Goal: Information Seeking & Learning: Learn about a topic

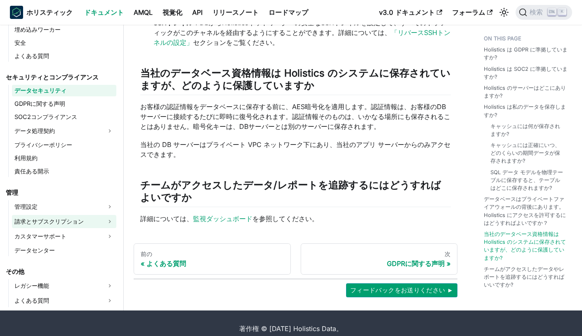
scroll to position [1118, 0]
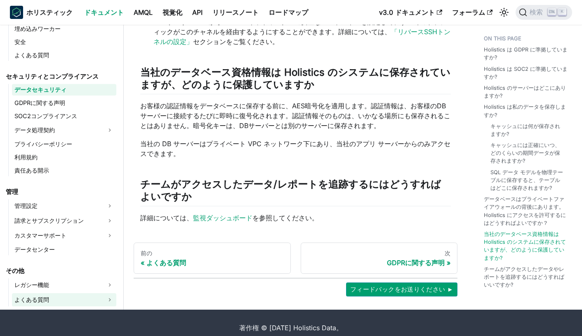
click at [53, 294] on link "よくある質問" at bounding box center [64, 300] width 104 height 13
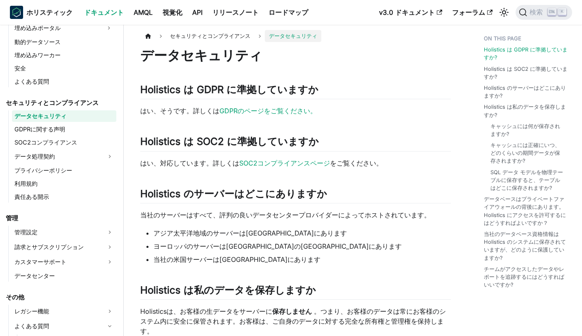
scroll to position [0, 0]
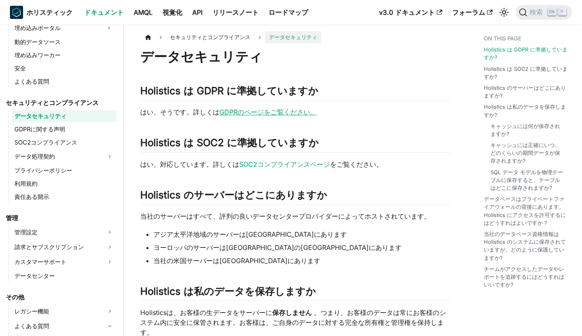
click at [246, 115] on font "GDPRのページをご覧ください。" at bounding box center [267, 112] width 97 height 8
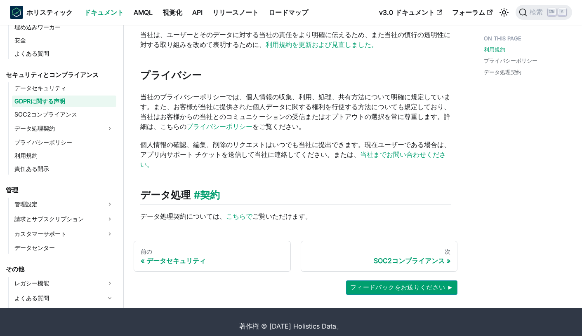
scroll to position [162, 0]
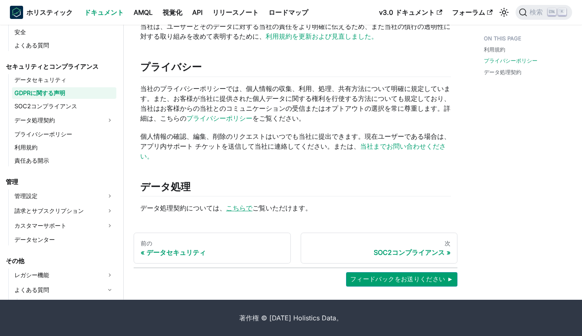
click at [244, 209] on font "こちらで" at bounding box center [239, 208] width 26 height 8
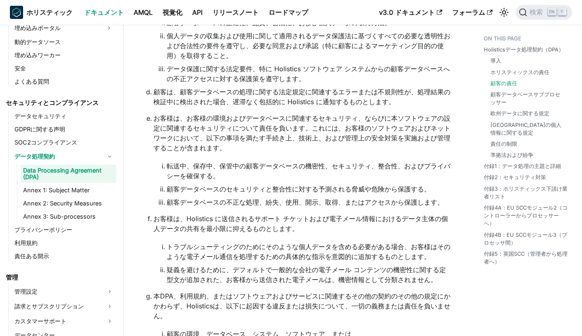
scroll to position [1731, 0]
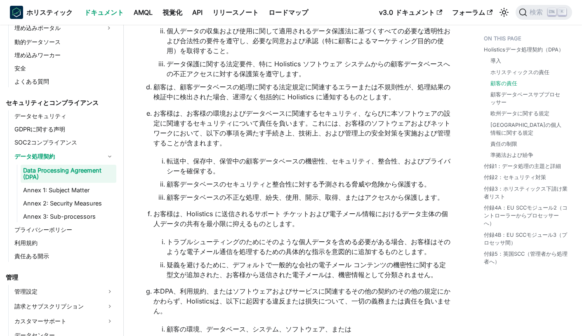
click at [143, 132] on ol "お客様は、Holistics に接続された顧客データベースにおける個人データの処理に関して、適用されるすべてのデータ保護法を遵守する責任を負います。 顧客は、…" at bounding box center [295, 223] width 310 height 576
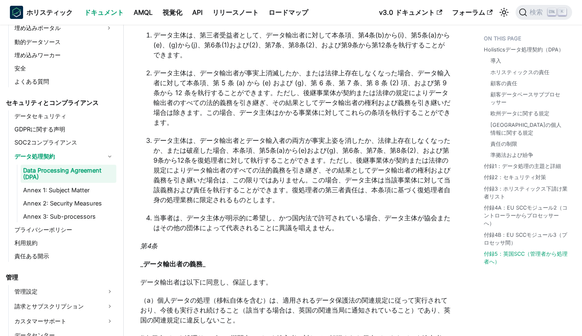
scroll to position [15460, 0]
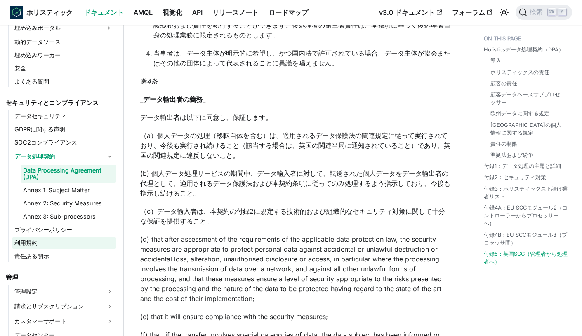
click at [28, 244] on font "利用規約" at bounding box center [25, 243] width 23 height 7
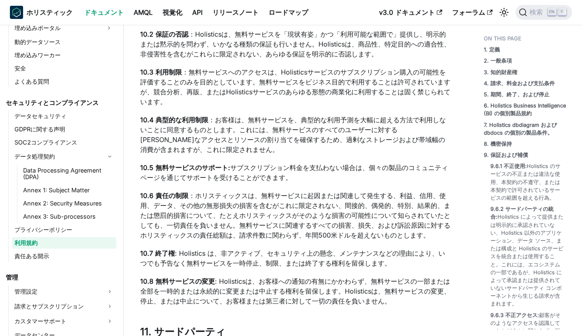
scroll to position [5277, 0]
